Goal: Find specific page/section: Find specific page/section

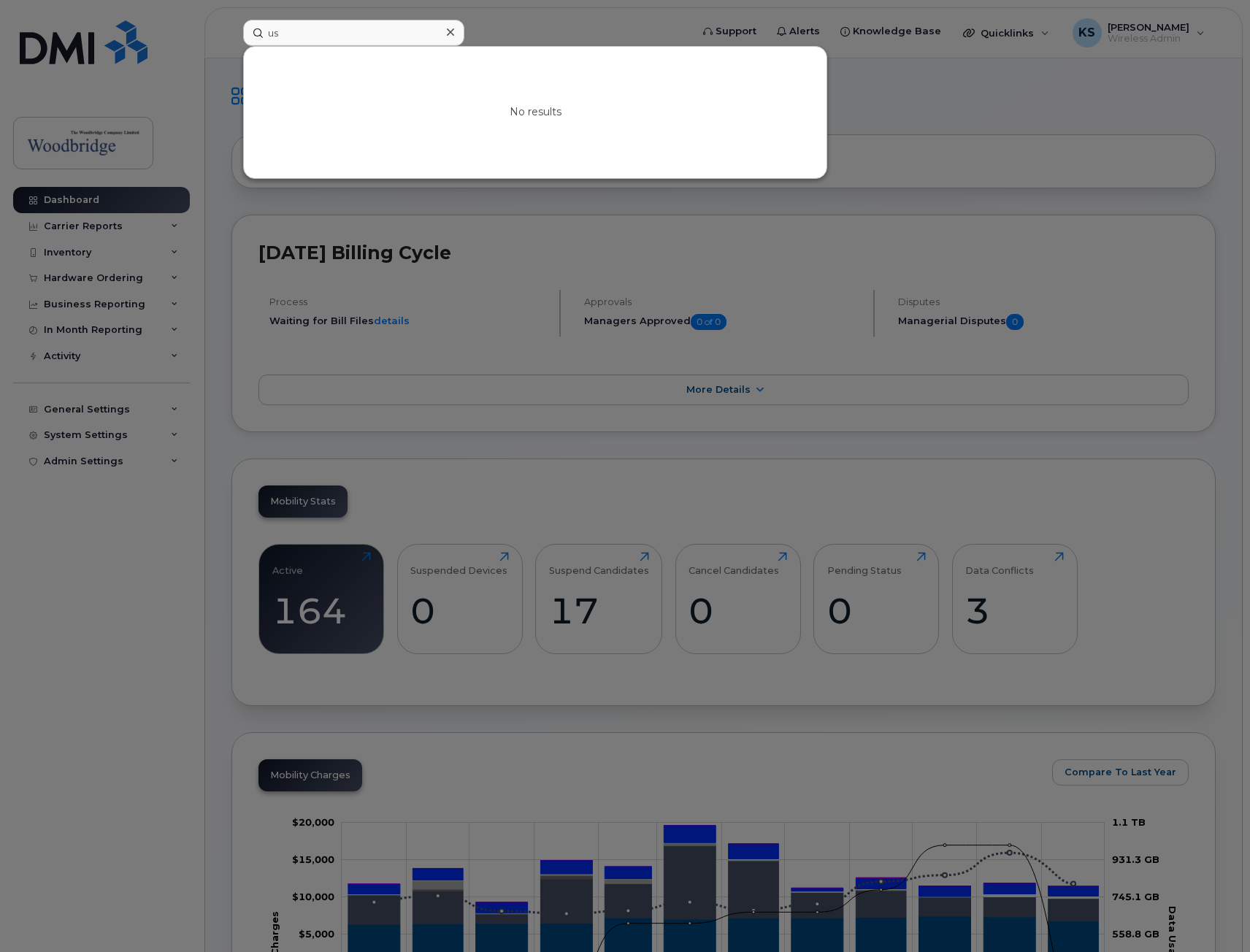
type input "u"
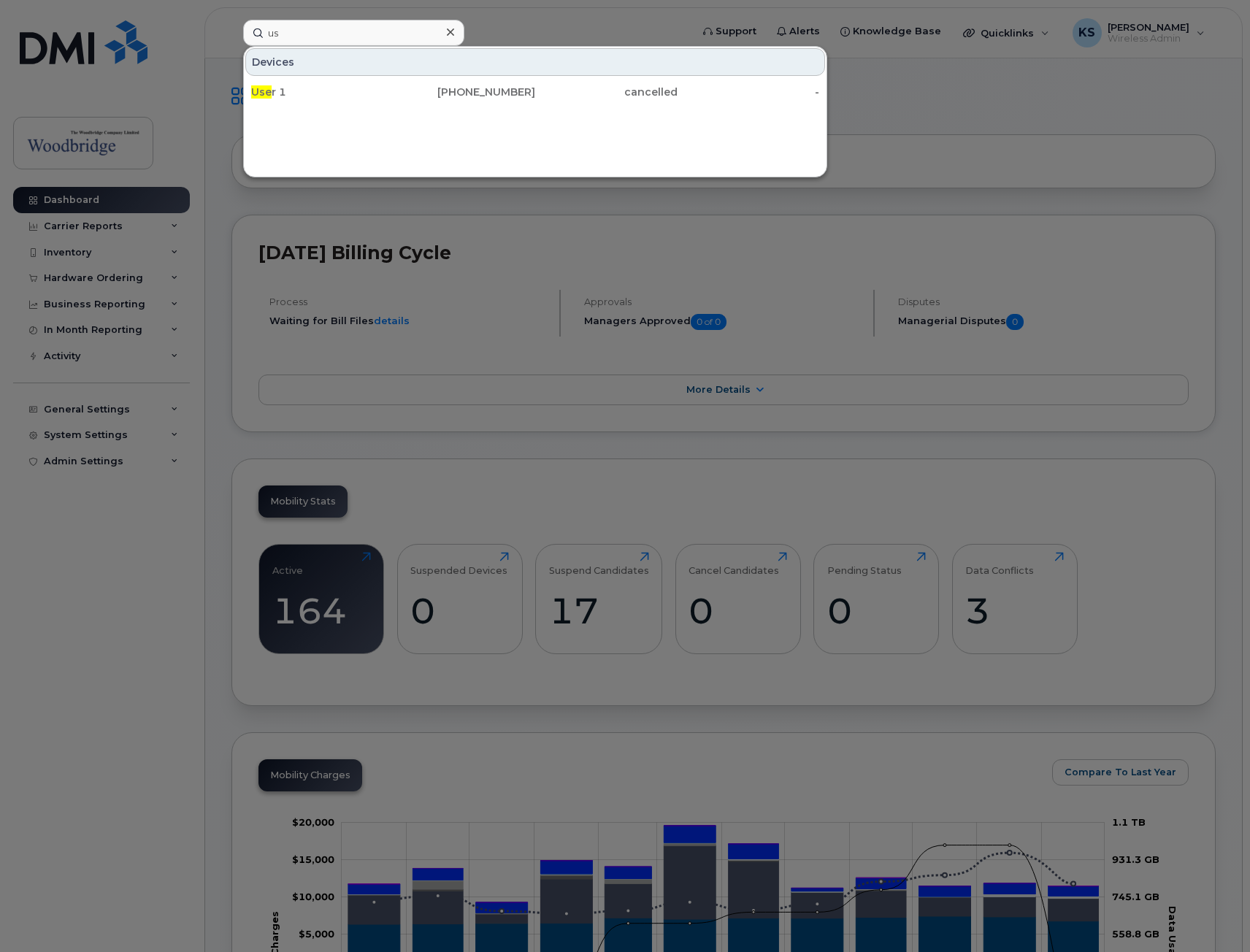
type input "u"
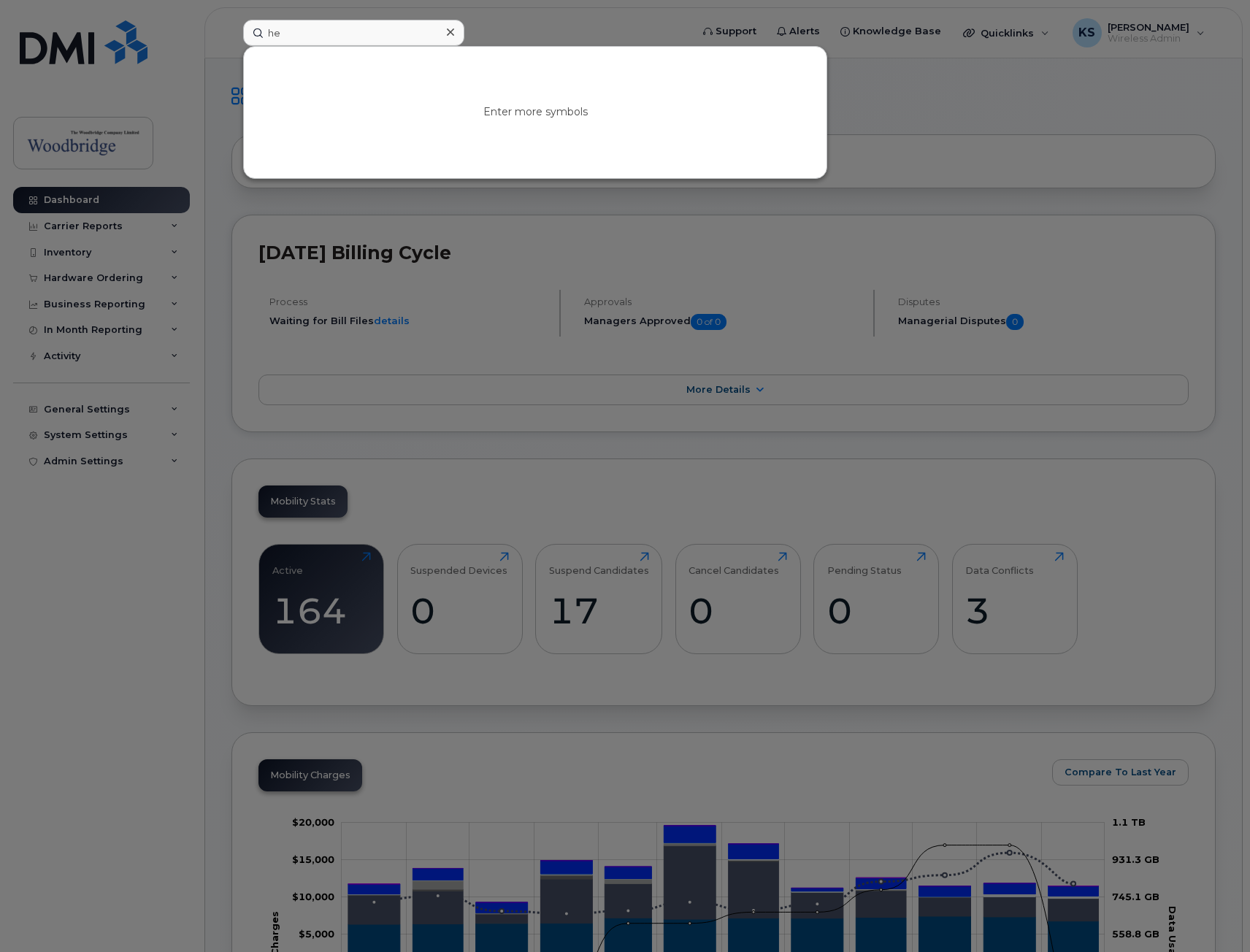
type input "hel"
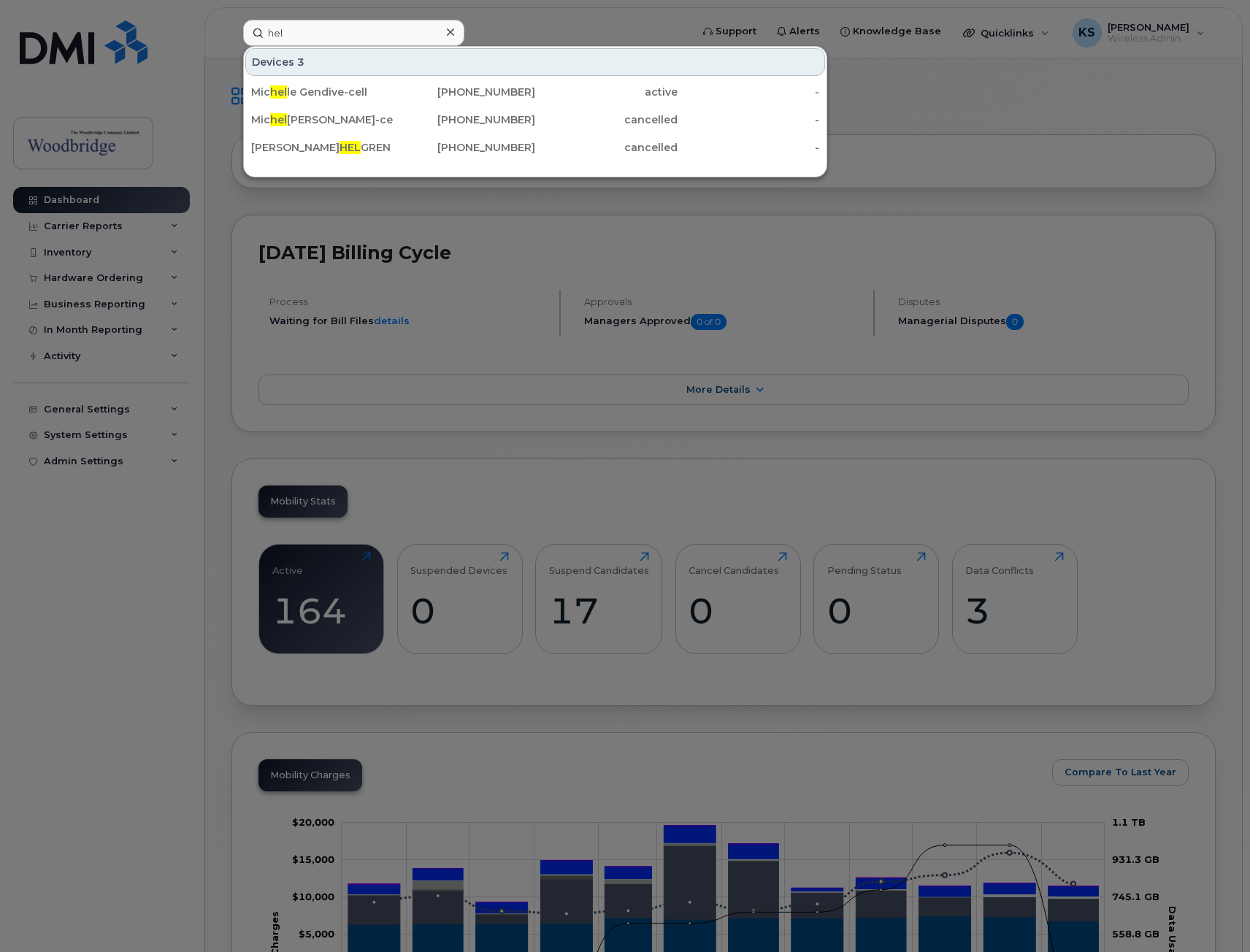
drag, startPoint x: 366, startPoint y: 29, endPoint x: 193, endPoint y: 29, distance: 173.0
click at [231, 29] on div "hel Devices 3 Mic hel le Gendive-cell [PHONE_NUMBER] active - Mic hel [PERSON_N…" at bounding box center [461, 32] width 461 height 26
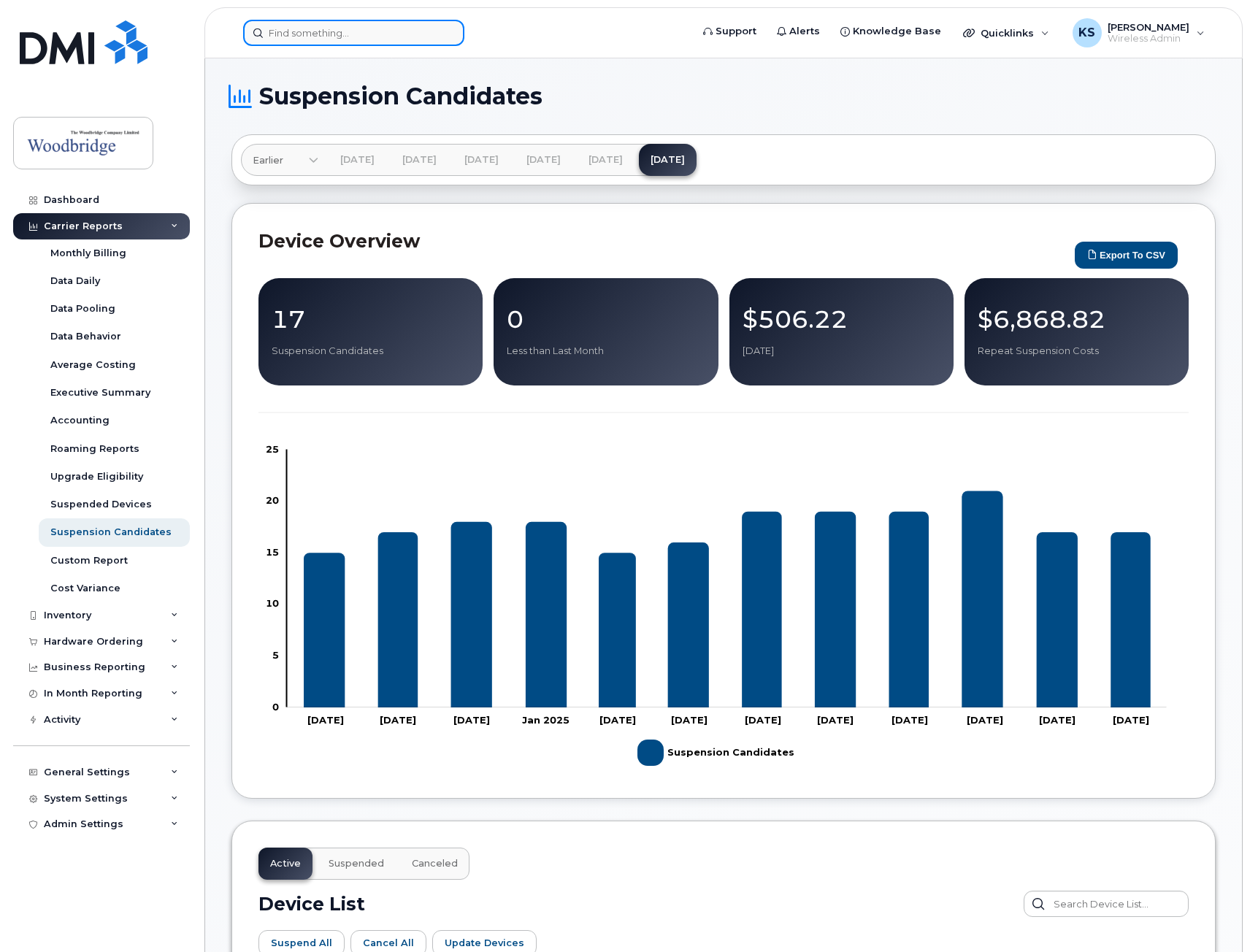
click at [335, 39] on input at bounding box center [353, 32] width 221 height 26
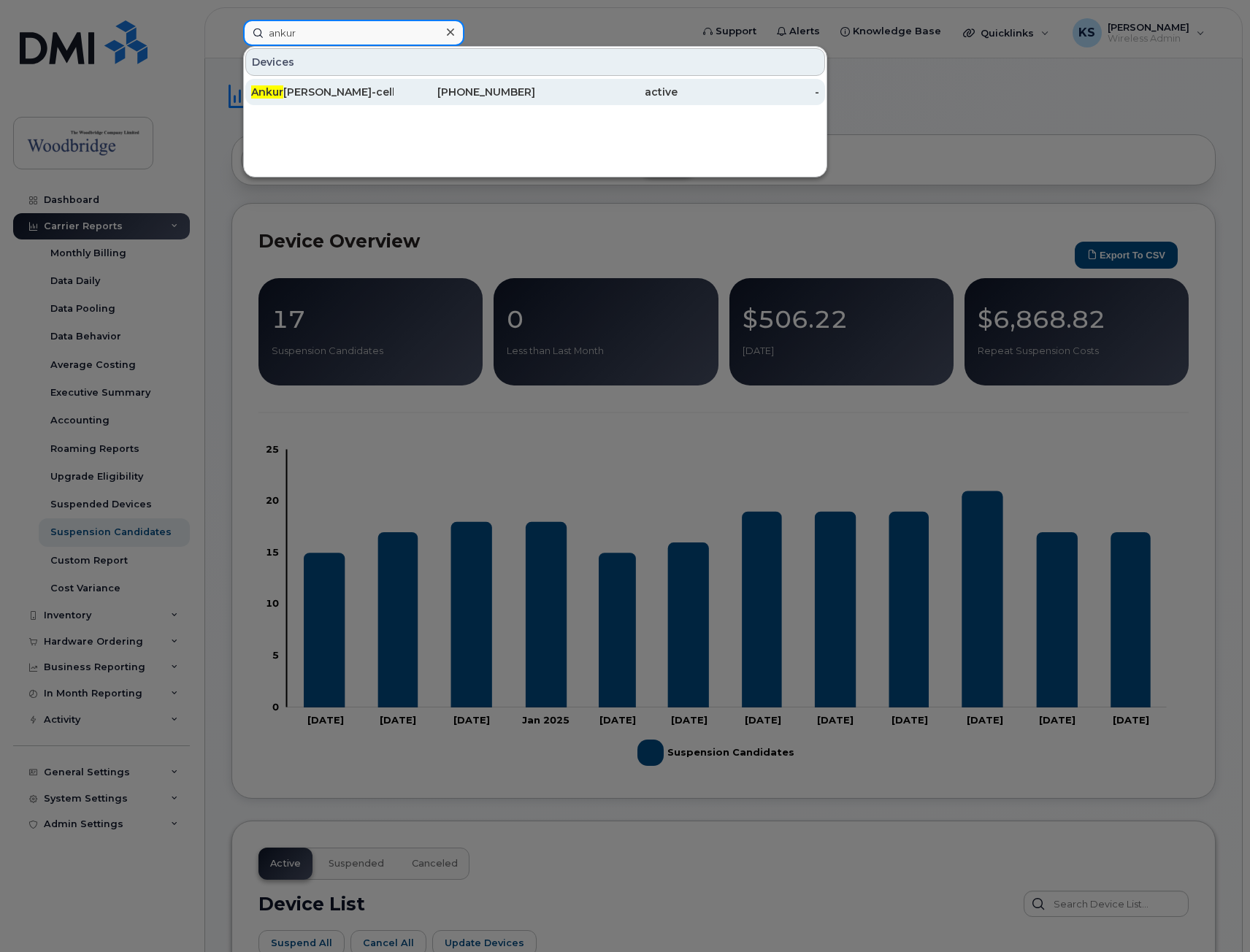
type input "ankur"
click at [363, 87] on div "Ankur Singh-cell" at bounding box center [323, 92] width 143 height 14
